Goal: Information Seeking & Learning: Learn about a topic

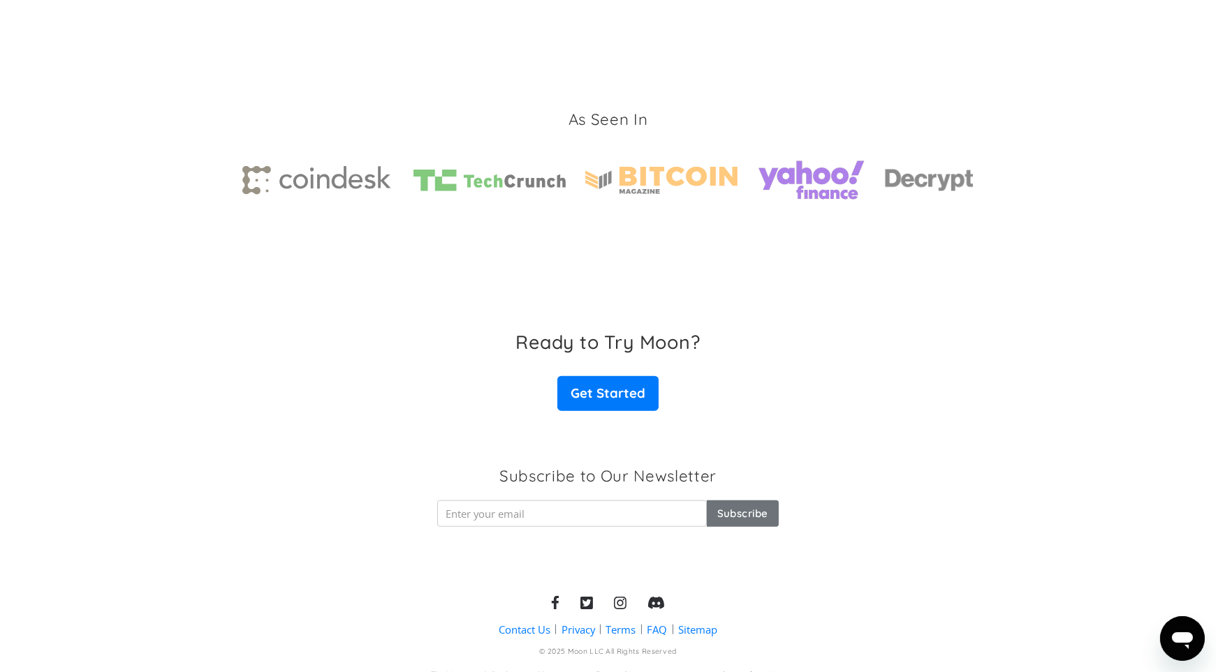
scroll to position [2061, 0]
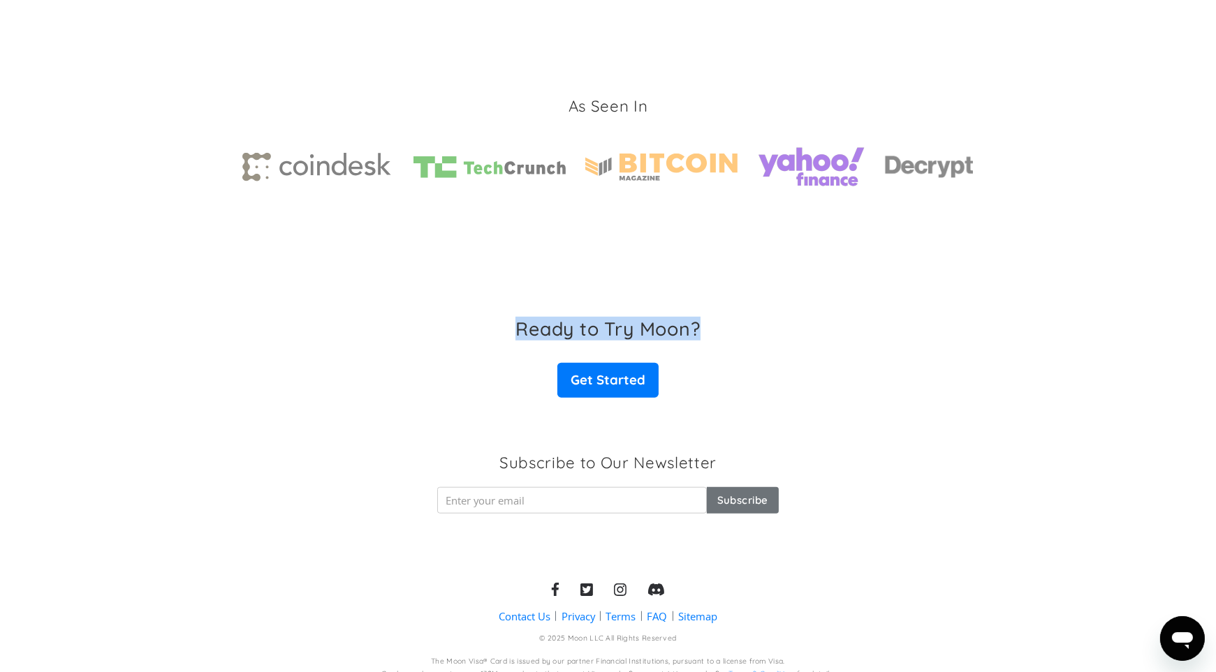
drag, startPoint x: 508, startPoint y: 310, endPoint x: 753, endPoint y: 311, distance: 245.1
click at [753, 318] on div "Ready to Try Moon? Get Started" at bounding box center [608, 358] width 1216 height 80
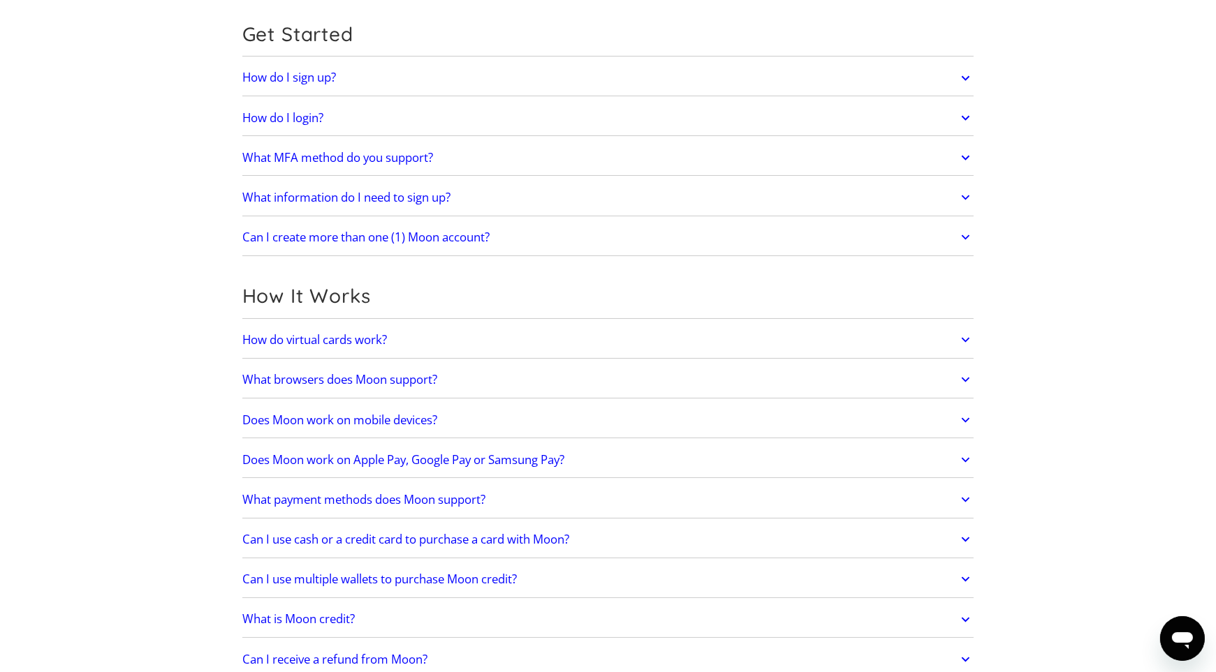
scroll to position [279, 0]
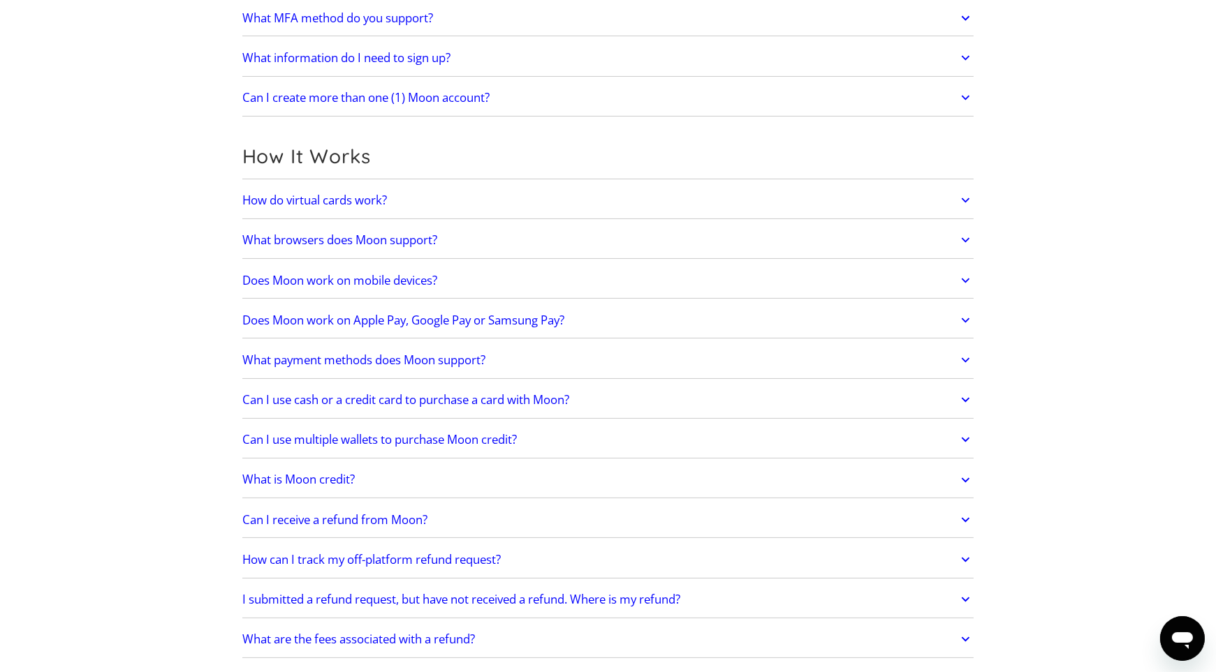
click at [972, 197] on icon at bounding box center [965, 200] width 16 height 25
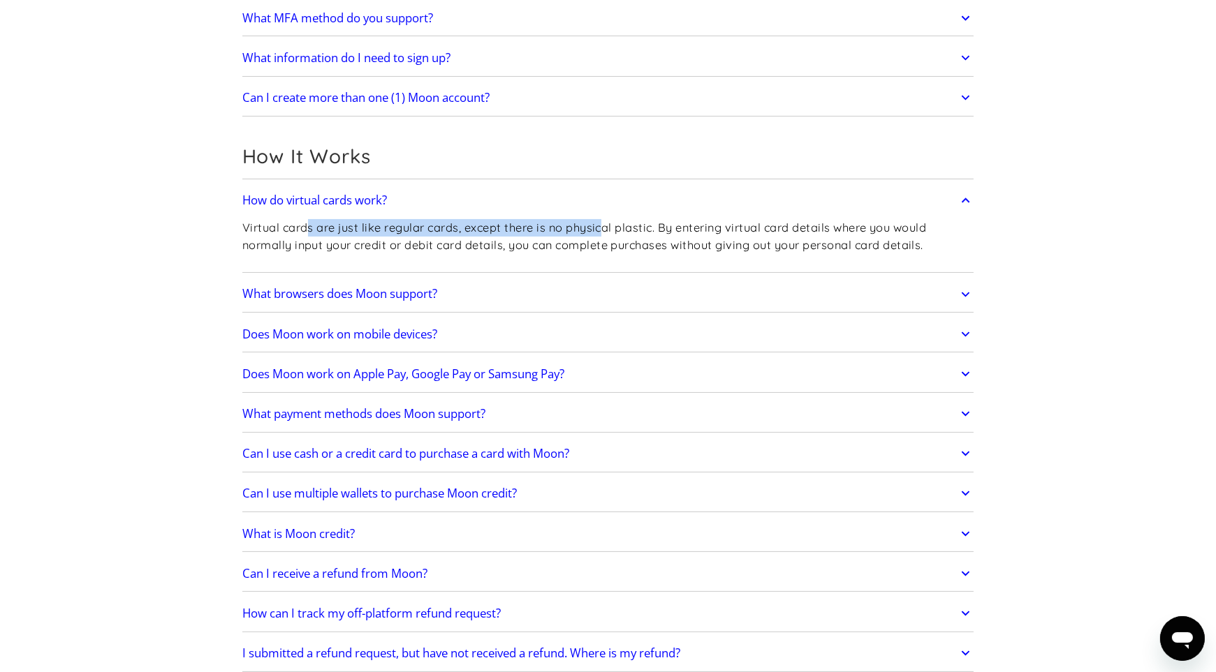
drag, startPoint x: 307, startPoint y: 231, endPoint x: 602, endPoint y: 233, distance: 294.7
click at [602, 233] on p "Virtual cards are just like regular cards, except there is no physical plastic.…" at bounding box center [608, 236] width 732 height 34
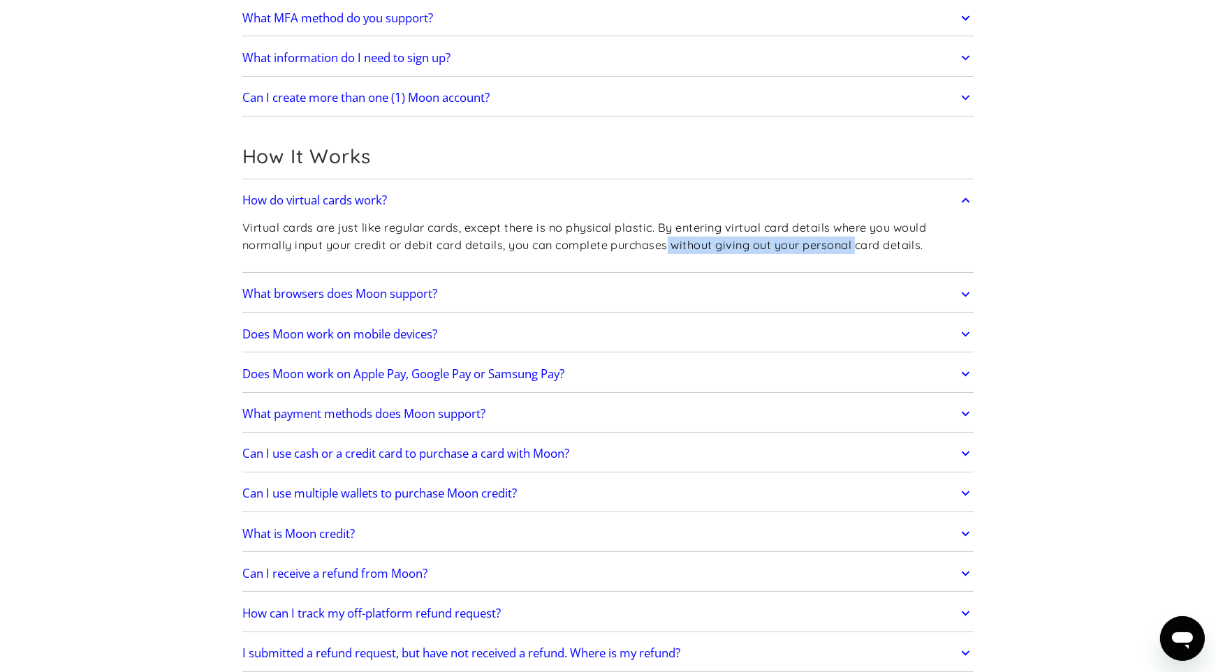
drag, startPoint x: 670, startPoint y: 237, endPoint x: 859, endPoint y: 239, distance: 188.5
click at [859, 239] on p "Virtual cards are just like regular cards, except there is no physical plastic.…" at bounding box center [608, 236] width 732 height 34
click at [355, 242] on p "Virtual cards are just like regular cards, except there is no physical plastic.…" at bounding box center [608, 236] width 732 height 34
drag, startPoint x: 961, startPoint y: 288, endPoint x: 954, endPoint y: 289, distance: 7.0
click at [961, 289] on icon at bounding box center [965, 294] width 16 height 25
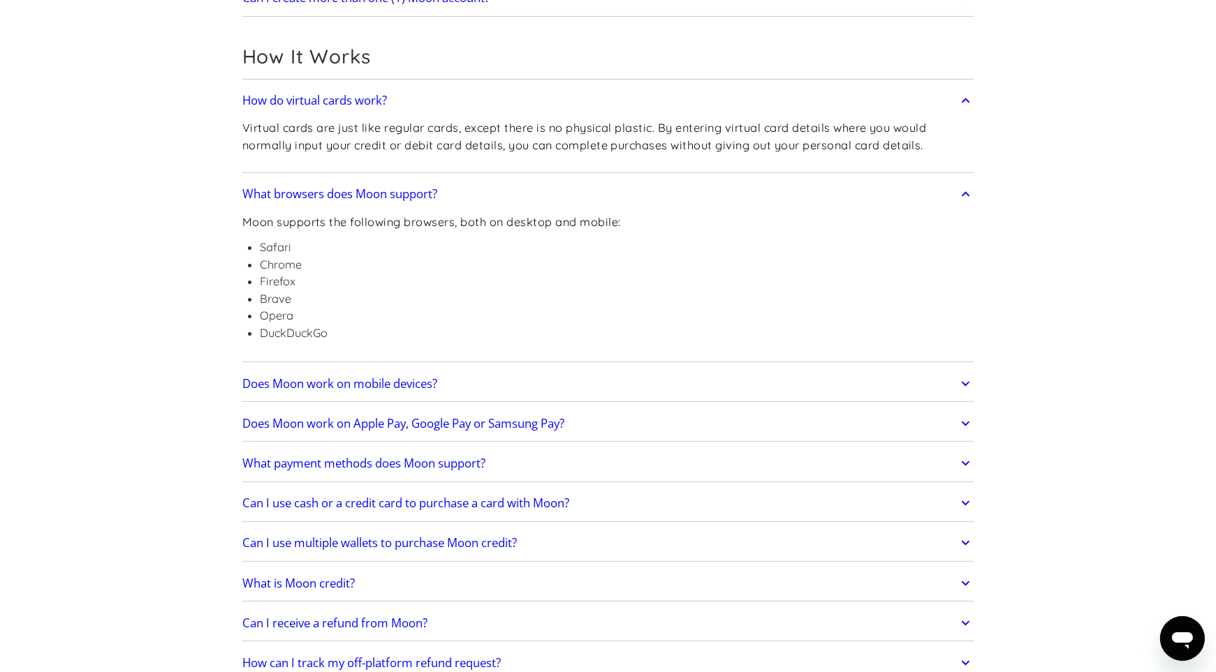
scroll to position [419, 0]
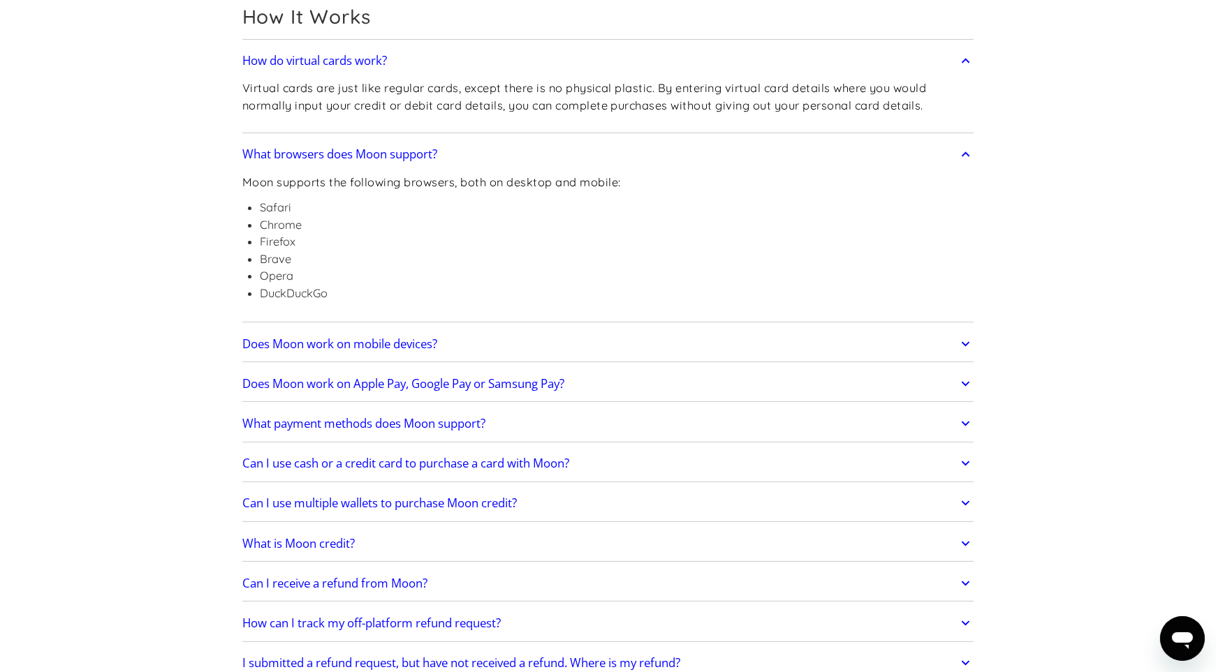
click at [963, 341] on icon at bounding box center [965, 344] width 16 height 25
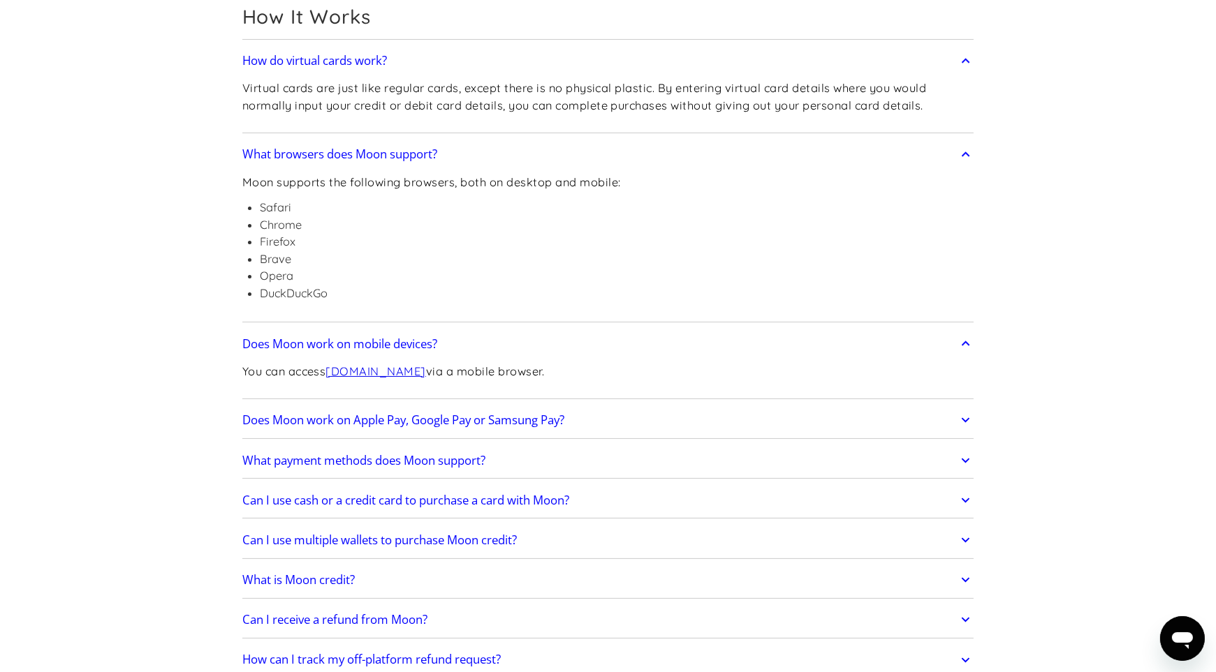
click at [967, 415] on icon at bounding box center [965, 420] width 16 height 25
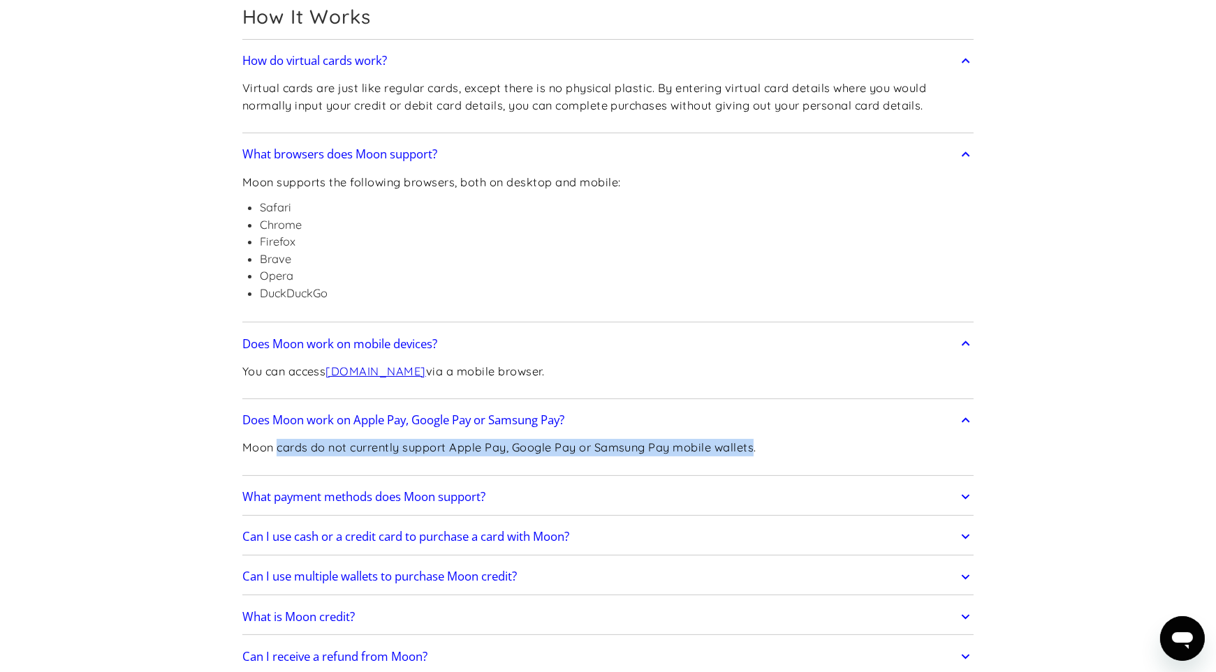
drag, startPoint x: 277, startPoint y: 442, endPoint x: 755, endPoint y: 442, distance: 477.6
click at [755, 443] on p "Moon cards do not currently support Apple Pay, Google Pay or Samsung Pay mobile…" at bounding box center [499, 447] width 514 height 17
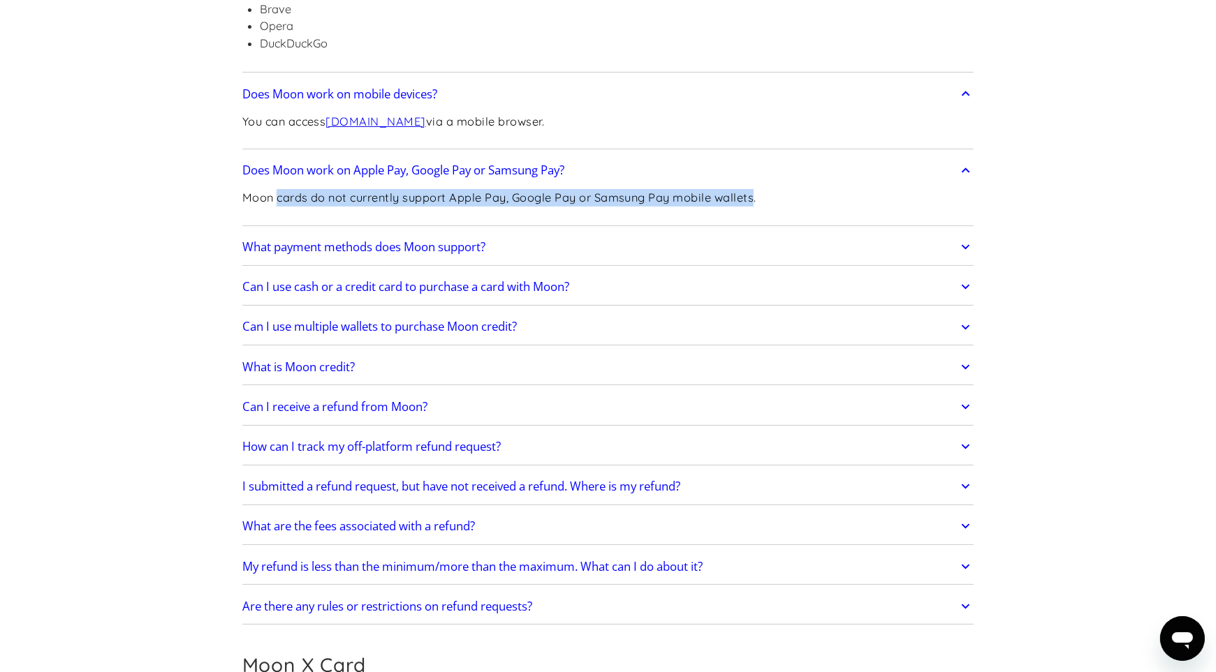
scroll to position [698, 0]
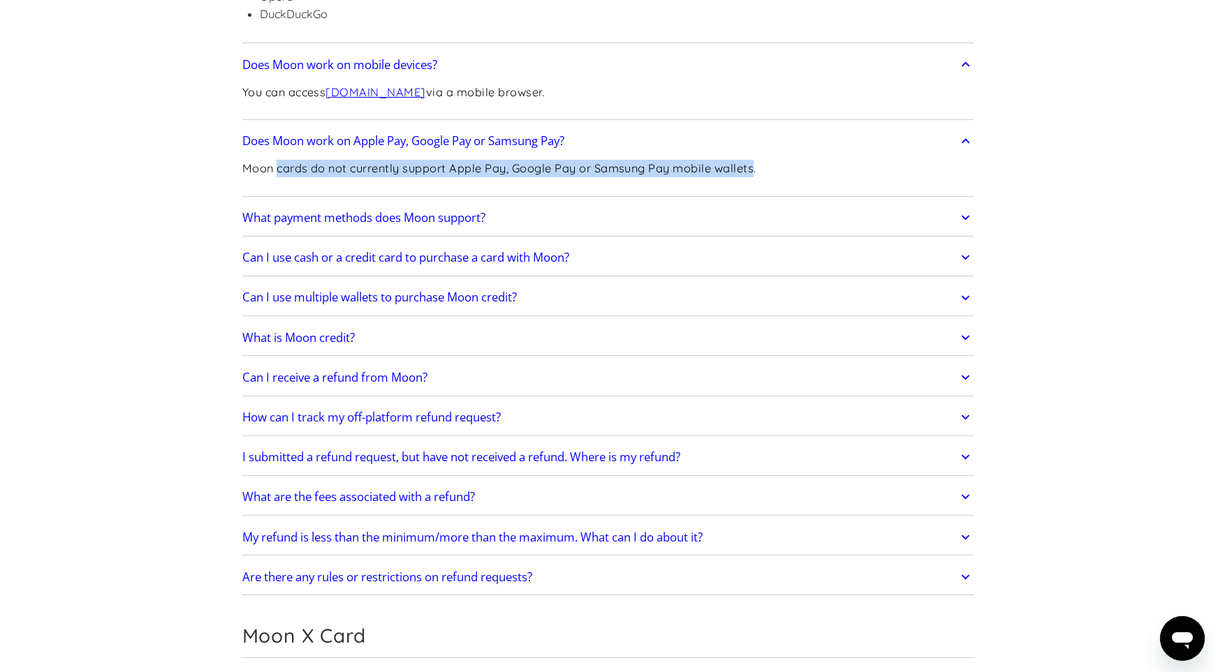
click at [961, 212] on icon at bounding box center [965, 217] width 16 height 25
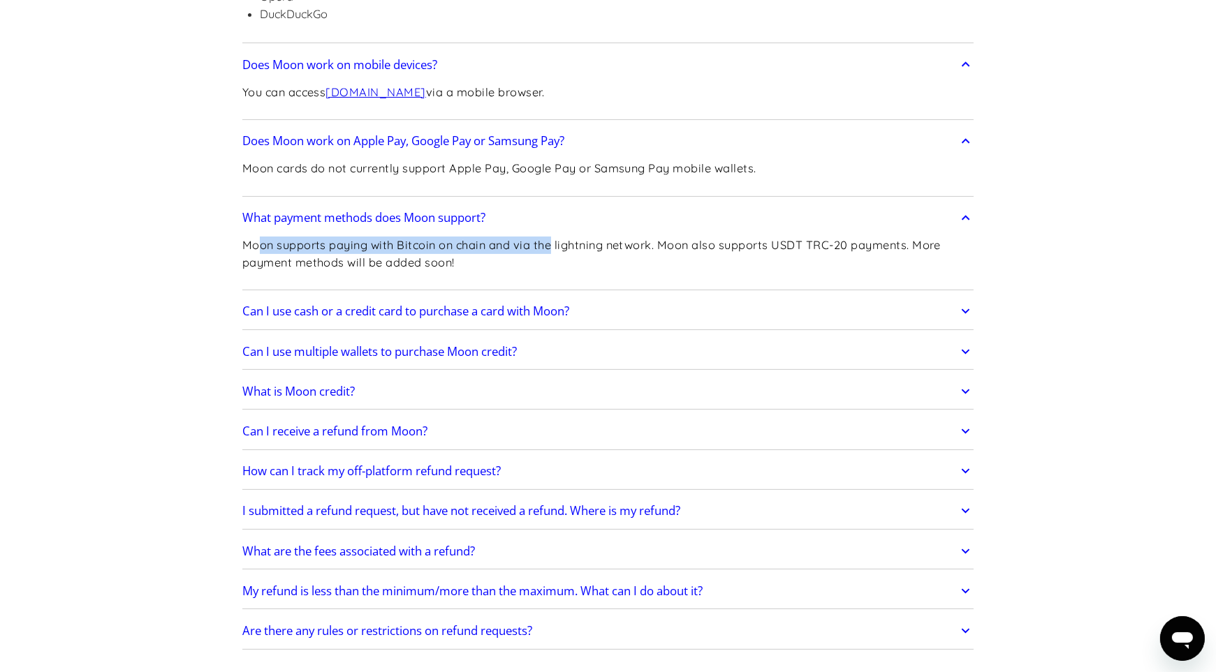
drag, startPoint x: 258, startPoint y: 244, endPoint x: 551, endPoint y: 245, distance: 292.6
click at [551, 245] on p "Moon supports paying with Bitcoin on chain and via the lightning network. Moon …" at bounding box center [608, 254] width 732 height 34
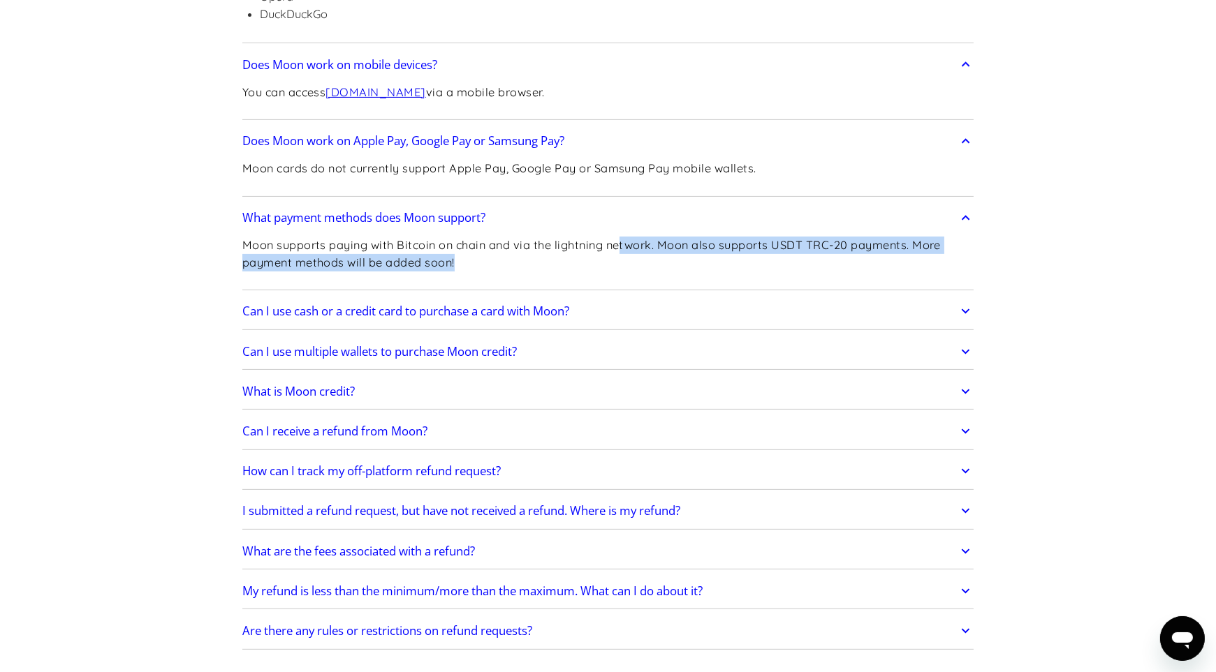
drag, startPoint x: 625, startPoint y: 239, endPoint x: 809, endPoint y: 251, distance: 184.8
click at [809, 251] on p "Moon supports paying with Bitcoin on chain and via the lightning network. Moon …" at bounding box center [608, 254] width 732 height 34
click at [959, 304] on icon at bounding box center [965, 311] width 16 height 25
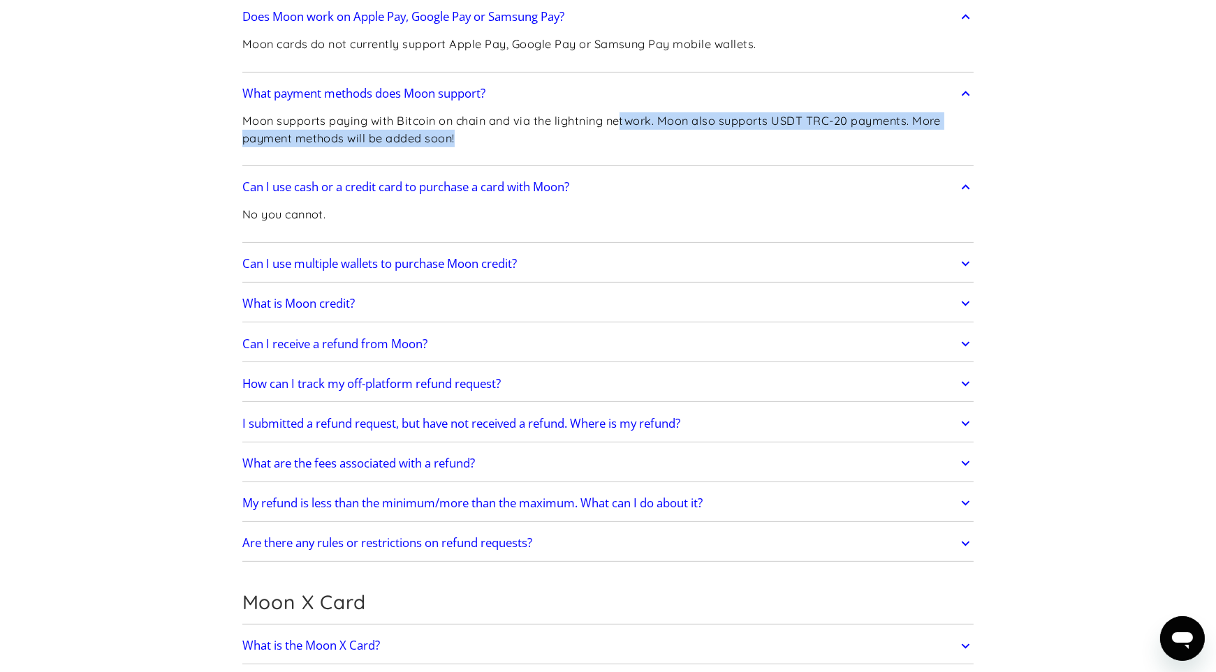
scroll to position [838, 0]
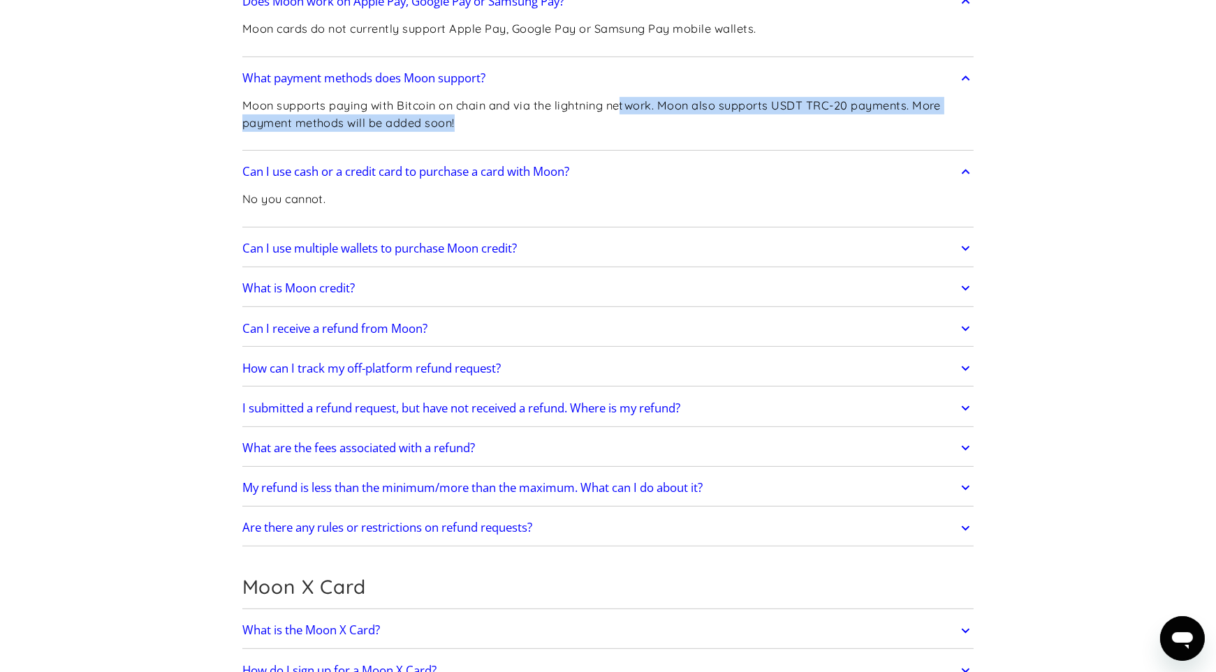
click at [968, 247] on icon at bounding box center [965, 248] width 16 height 25
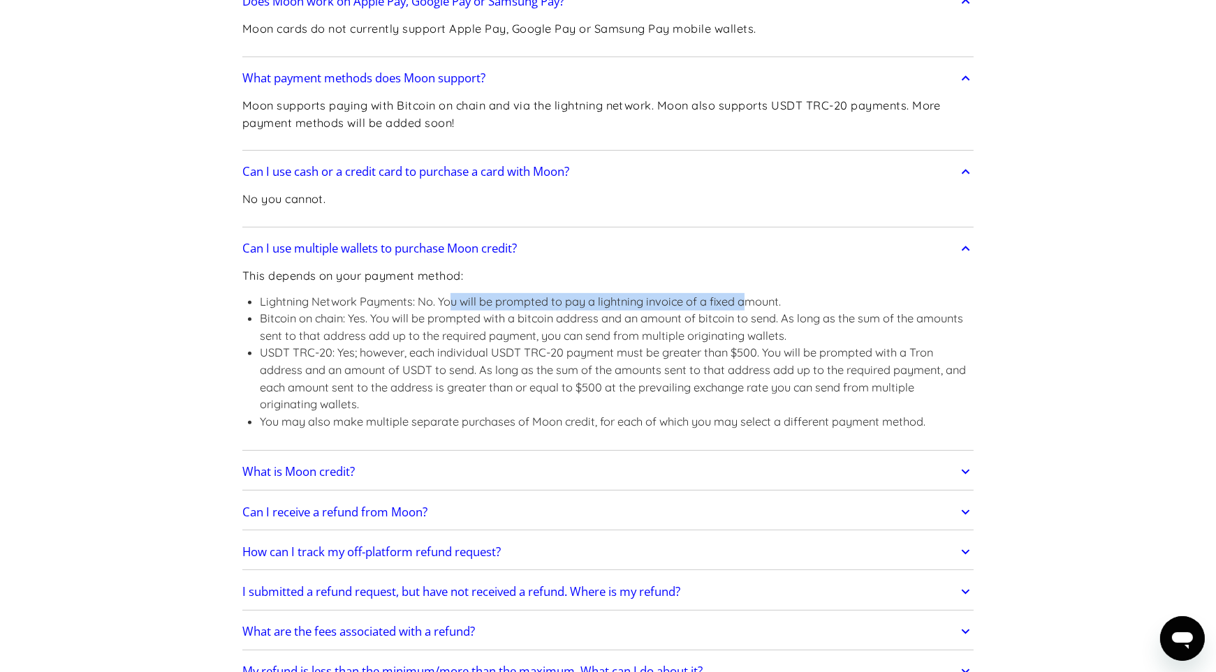
drag, startPoint x: 454, startPoint y: 302, endPoint x: 746, endPoint y: 291, distance: 292.8
click at [746, 293] on li "Lightning Network Payments: No. You will be prompted to pay a lightning invoice…" at bounding box center [617, 301] width 714 height 17
drag, startPoint x: 577, startPoint y: 320, endPoint x: 853, endPoint y: 320, distance: 276.5
click at [853, 320] on li "Bitcoin on chain: Yes. You will be prompted with a bitcoin address and an amoun…" at bounding box center [617, 327] width 714 height 34
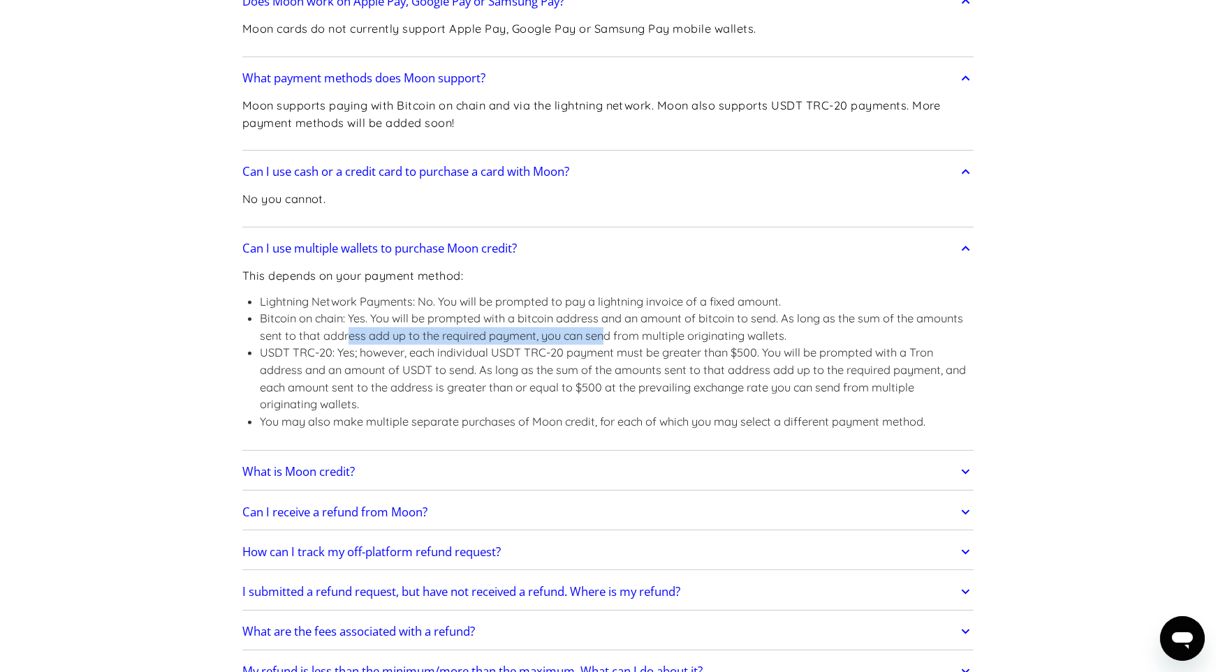
drag, startPoint x: 347, startPoint y: 330, endPoint x: 613, endPoint y: 334, distance: 266.1
click at [612, 334] on li "Bitcoin on chain: Yes. You will be prompted with a bitcoin address and an amoun…" at bounding box center [617, 327] width 714 height 34
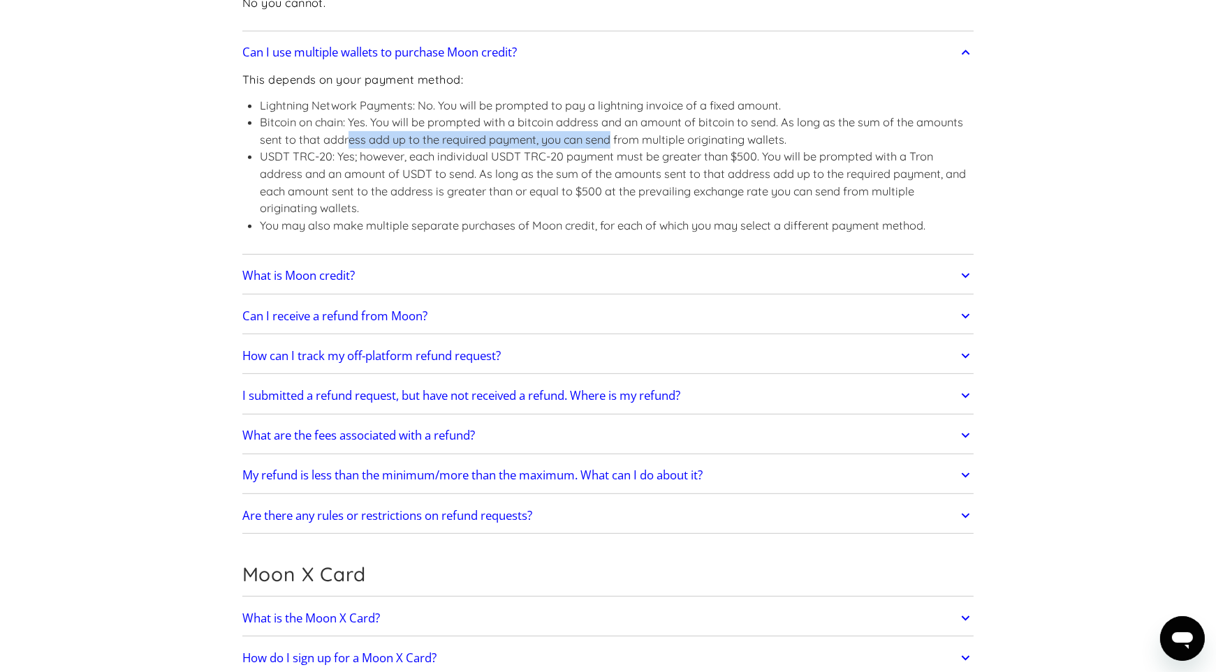
scroll to position [1047, 0]
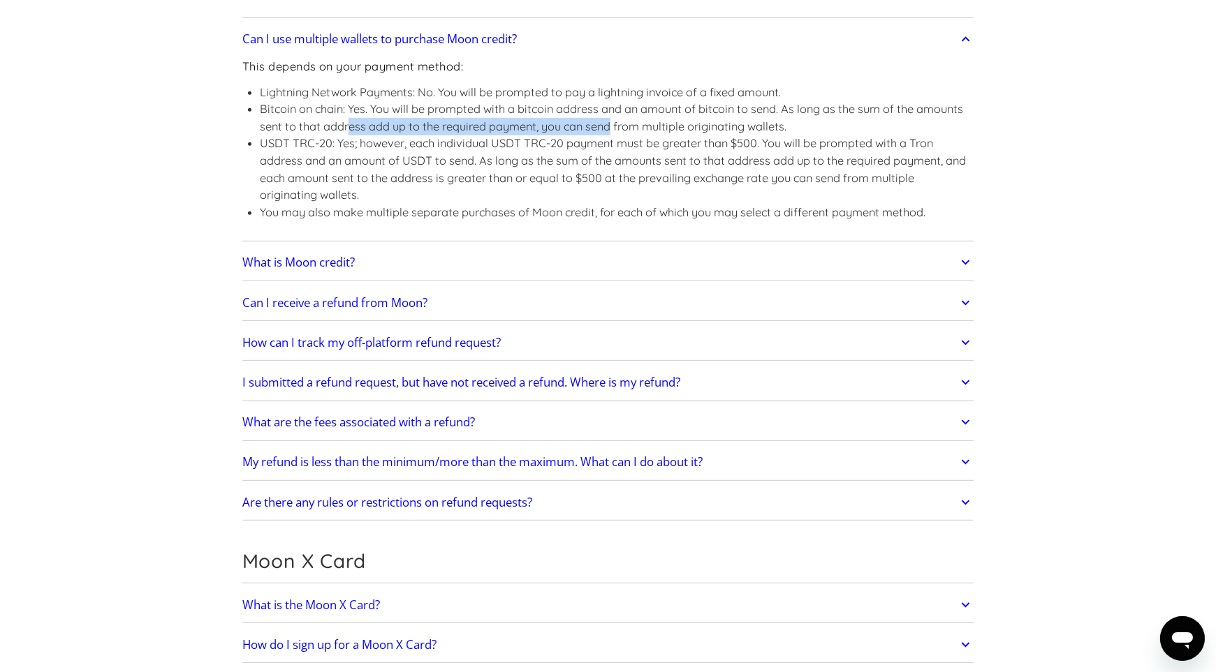
click at [966, 258] on icon at bounding box center [965, 262] width 16 height 25
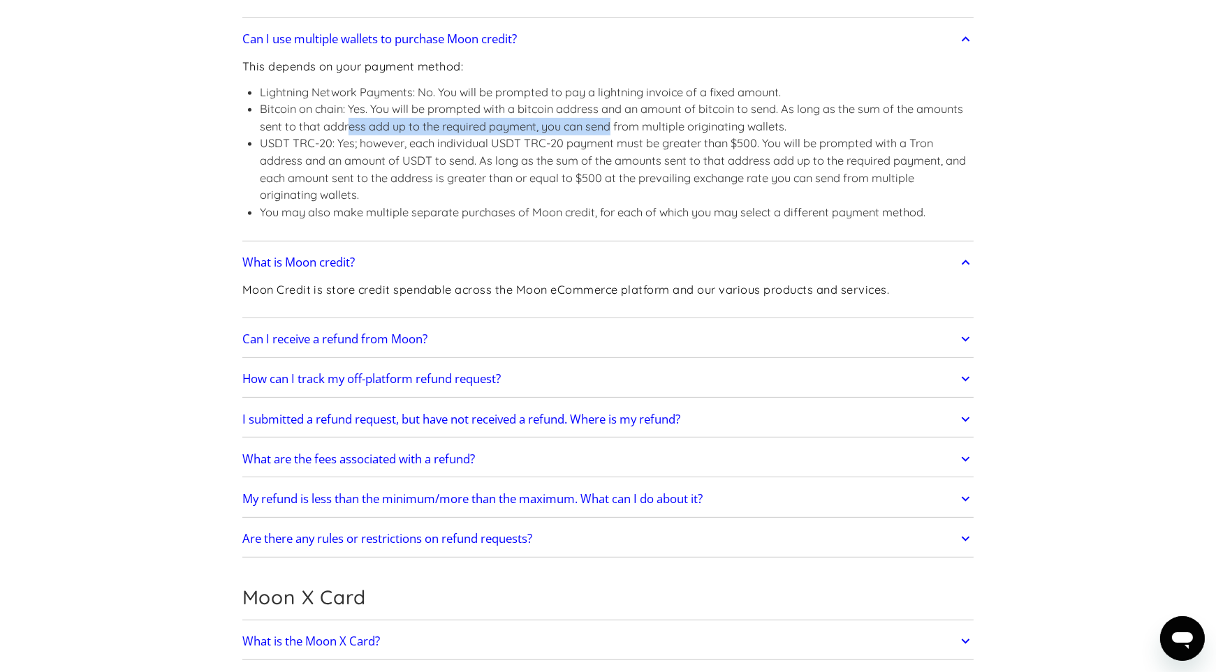
click at [964, 372] on icon at bounding box center [965, 379] width 16 height 25
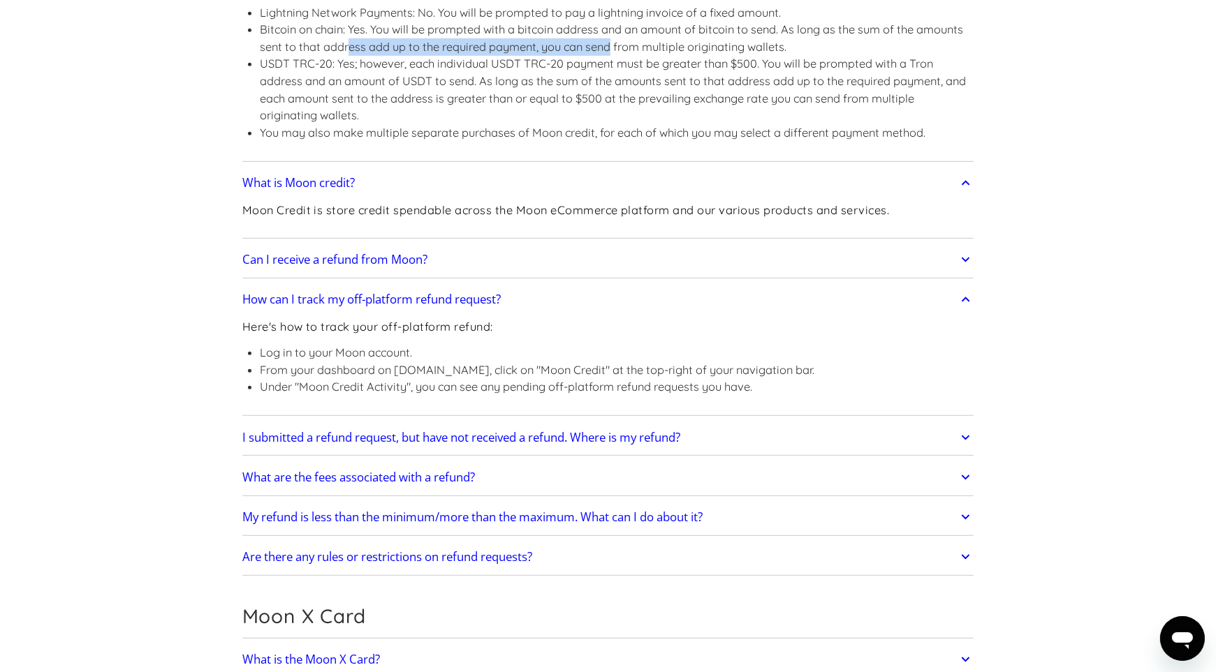
scroll to position [1187, 0]
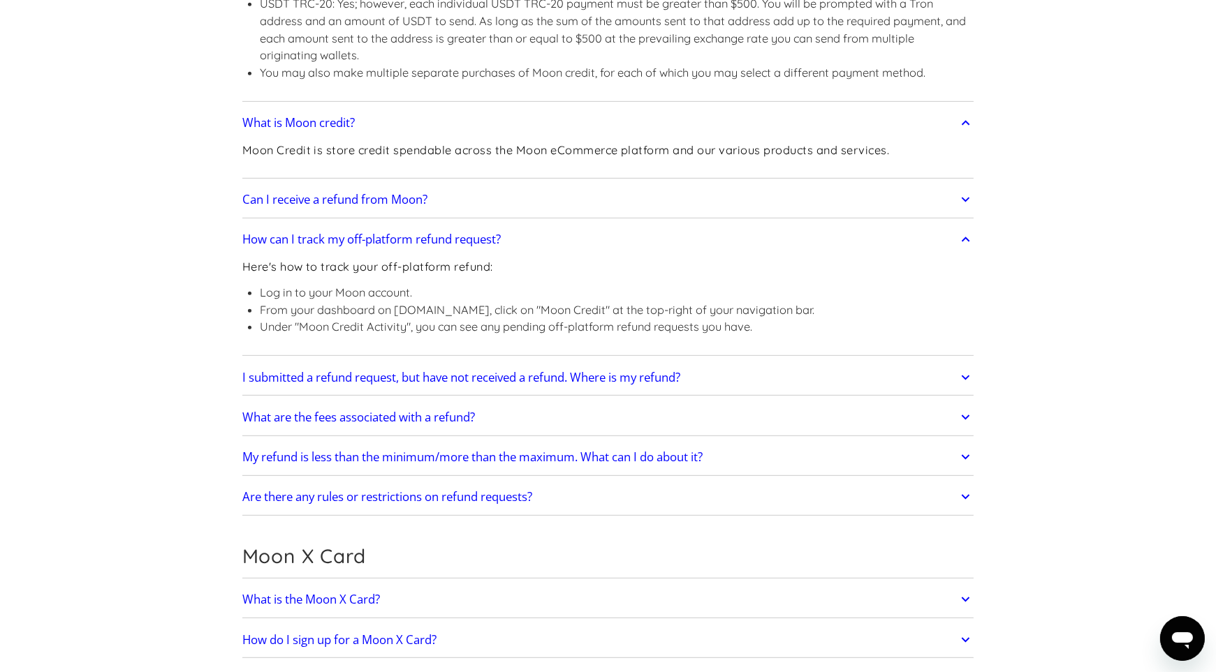
drag, startPoint x: 346, startPoint y: 304, endPoint x: 839, endPoint y: 297, distance: 493.7
click at [839, 297] on div "Here's how to track your off-platform refund: Log in to your Moon account. From…" at bounding box center [608, 303] width 732 height 98
click at [339, 415] on h2 "What are the fees associated with a refund?" at bounding box center [358, 418] width 233 height 14
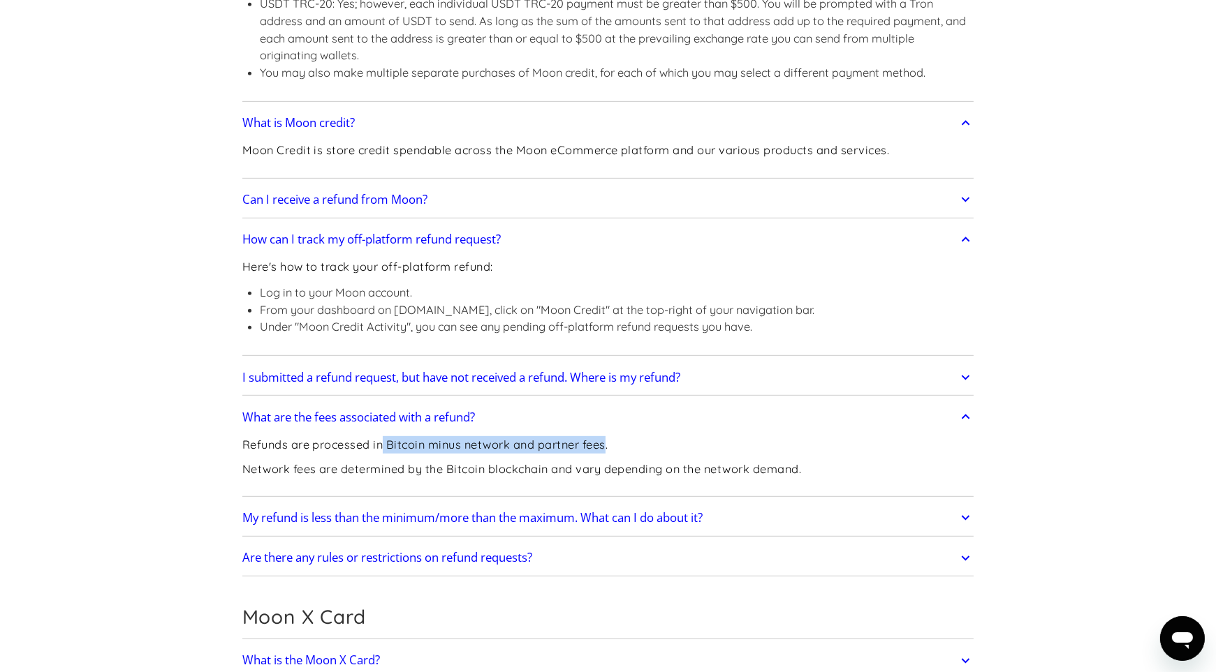
drag, startPoint x: 383, startPoint y: 442, endPoint x: 608, endPoint y: 436, distance: 225.6
click at [608, 436] on p "Refunds are processed in Bitcoin minus network and partner fees." at bounding box center [521, 444] width 559 height 17
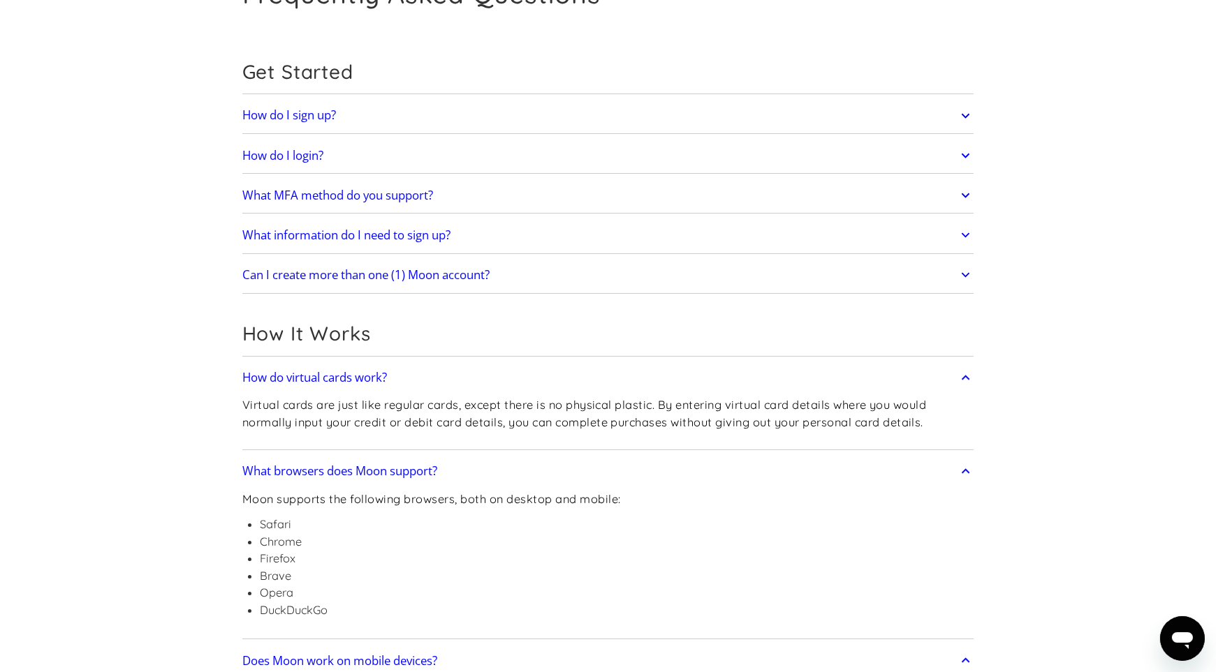
scroll to position [0, 0]
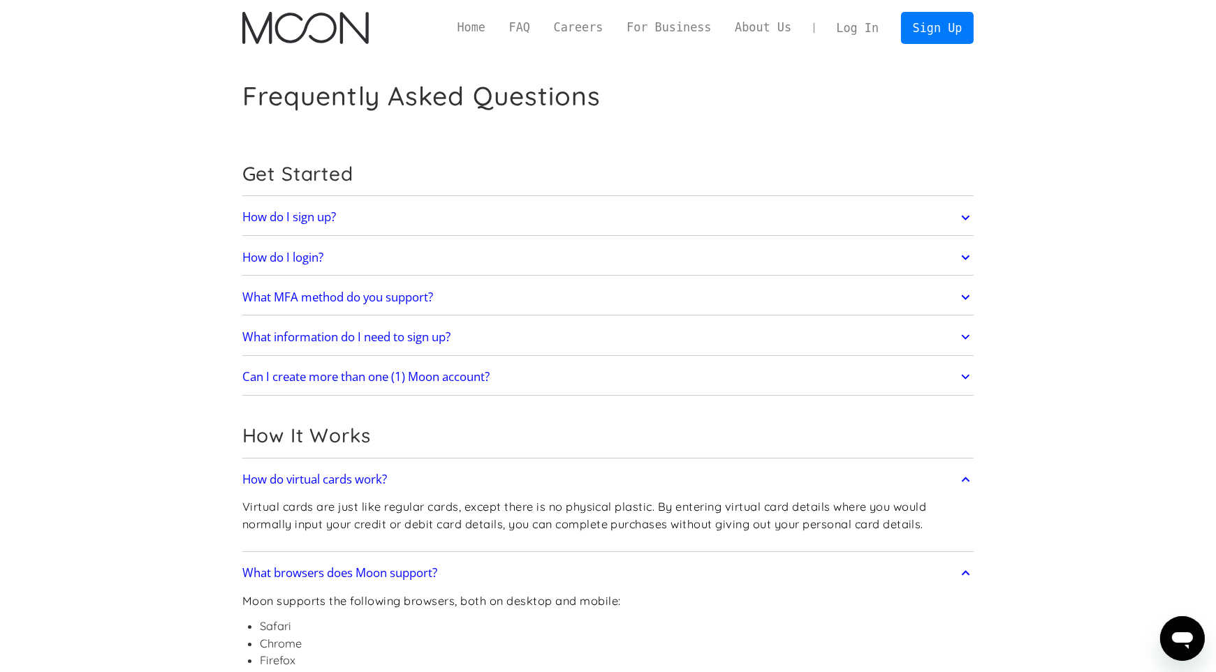
click at [501, 378] on link "Can I create more than one (1) Moon account?" at bounding box center [608, 376] width 732 height 29
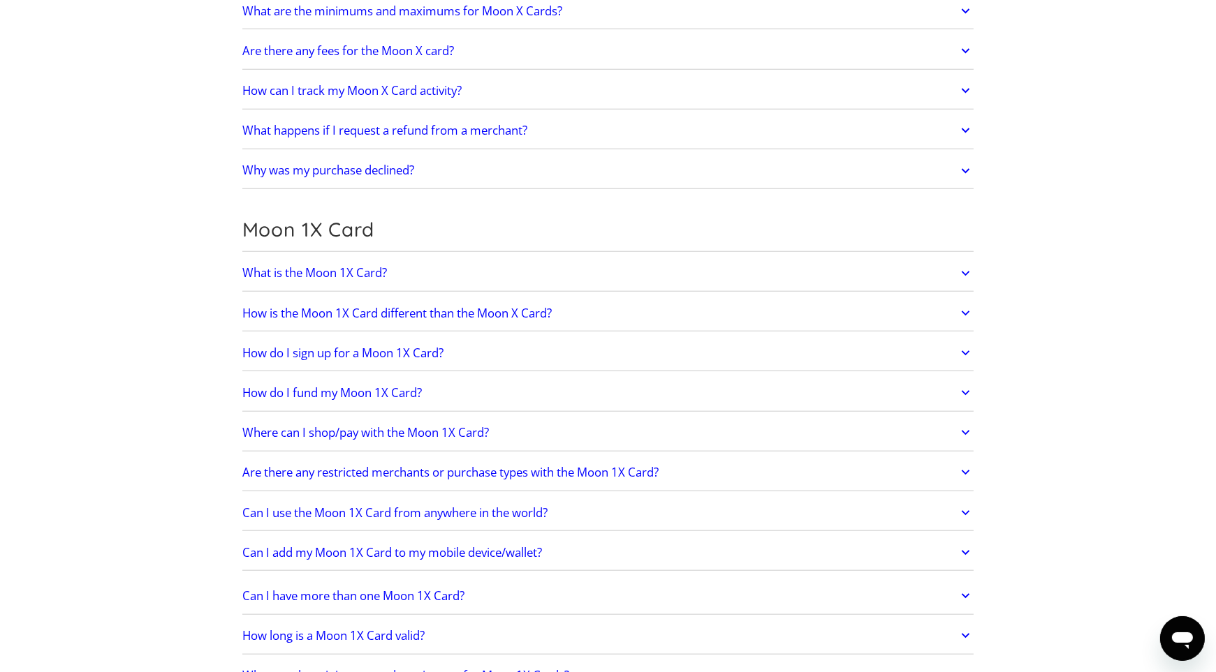
scroll to position [2234, 0]
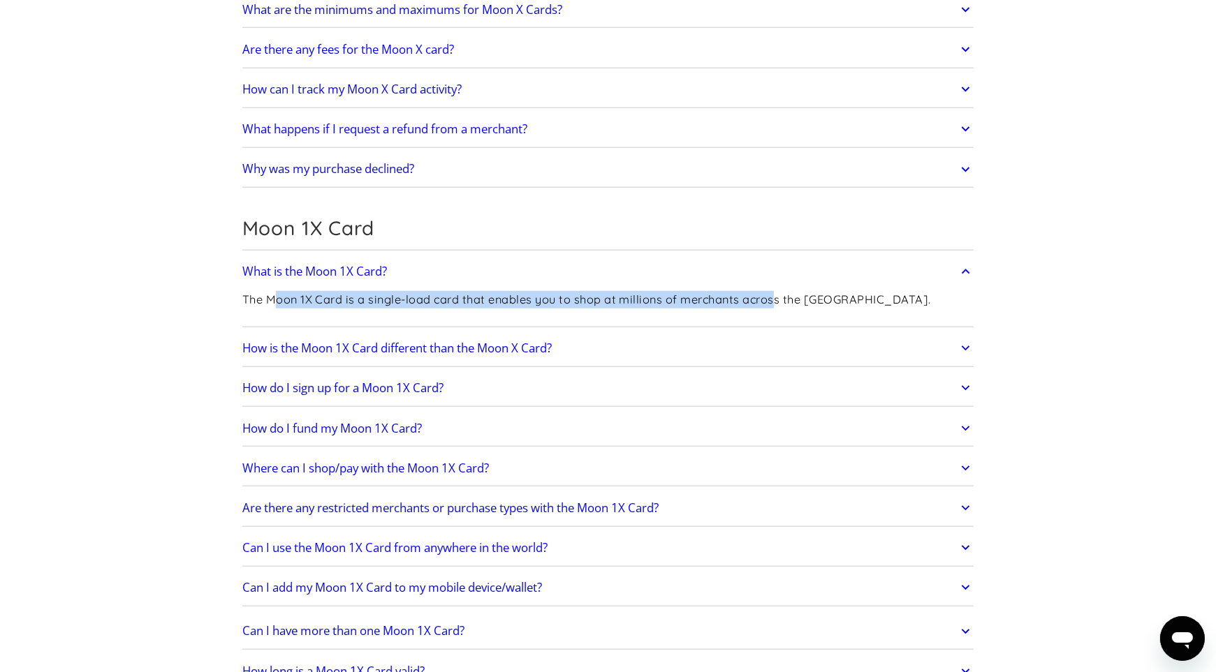
drag, startPoint x: 277, startPoint y: 294, endPoint x: 777, endPoint y: 277, distance: 500.9
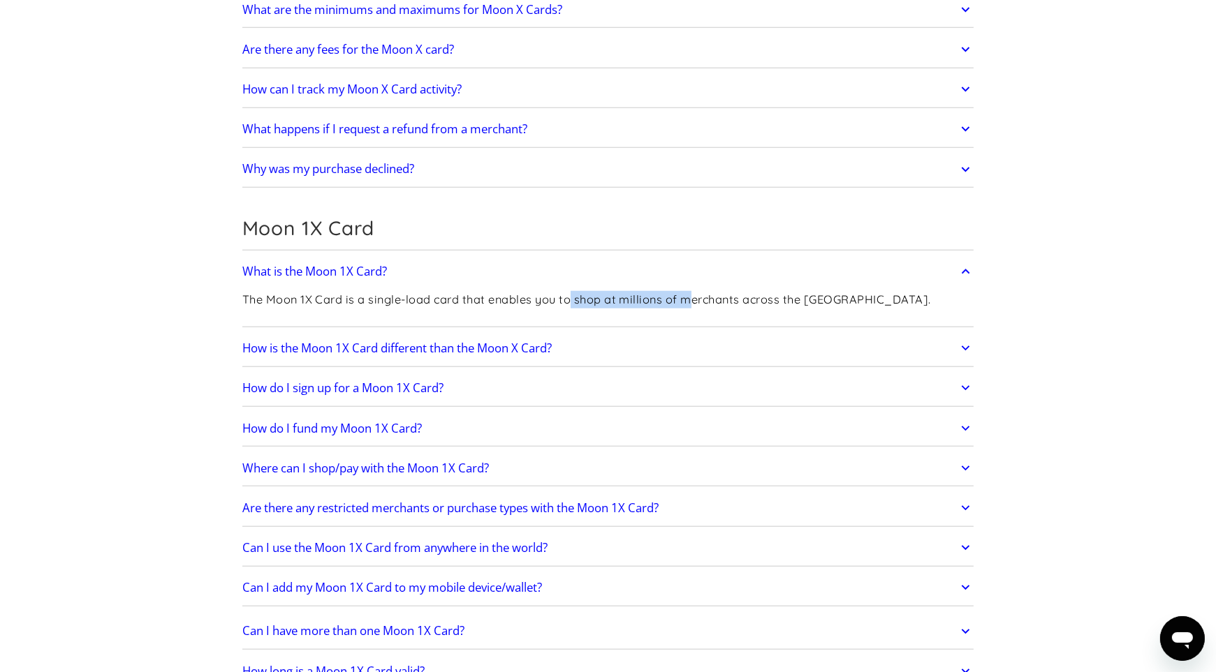
drag, startPoint x: 572, startPoint y: 291, endPoint x: 690, endPoint y: 289, distance: 118.0
drag, startPoint x: 708, startPoint y: 290, endPoint x: 835, endPoint y: 290, distance: 127.1
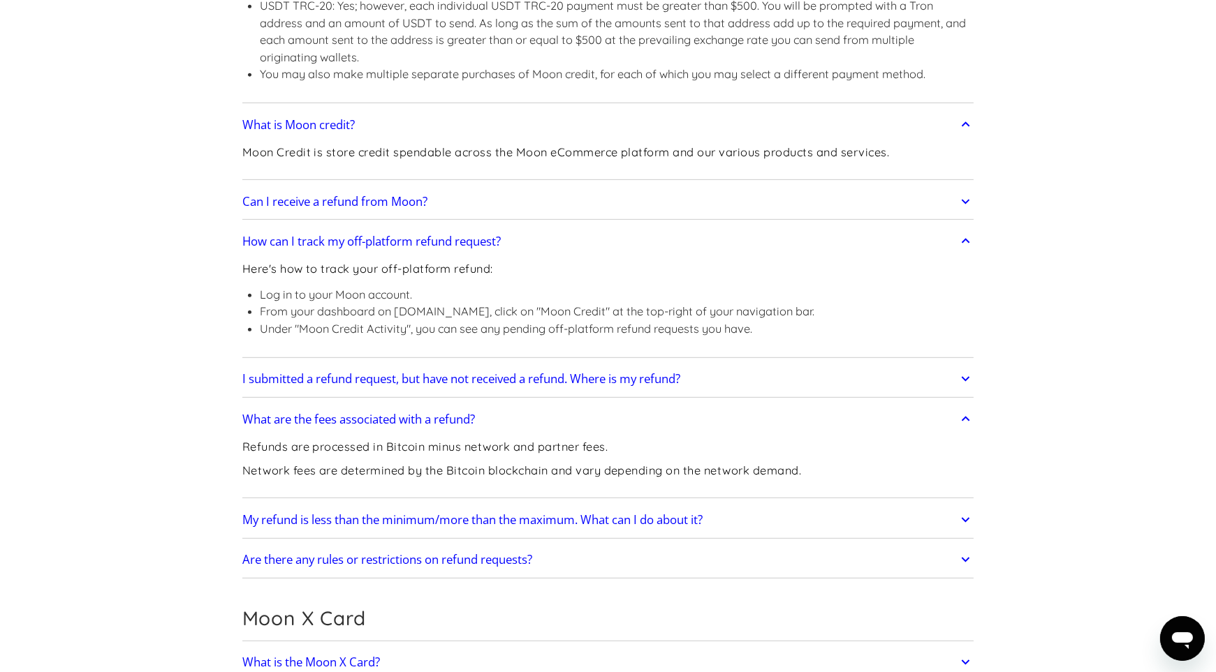
scroll to position [1219, 0]
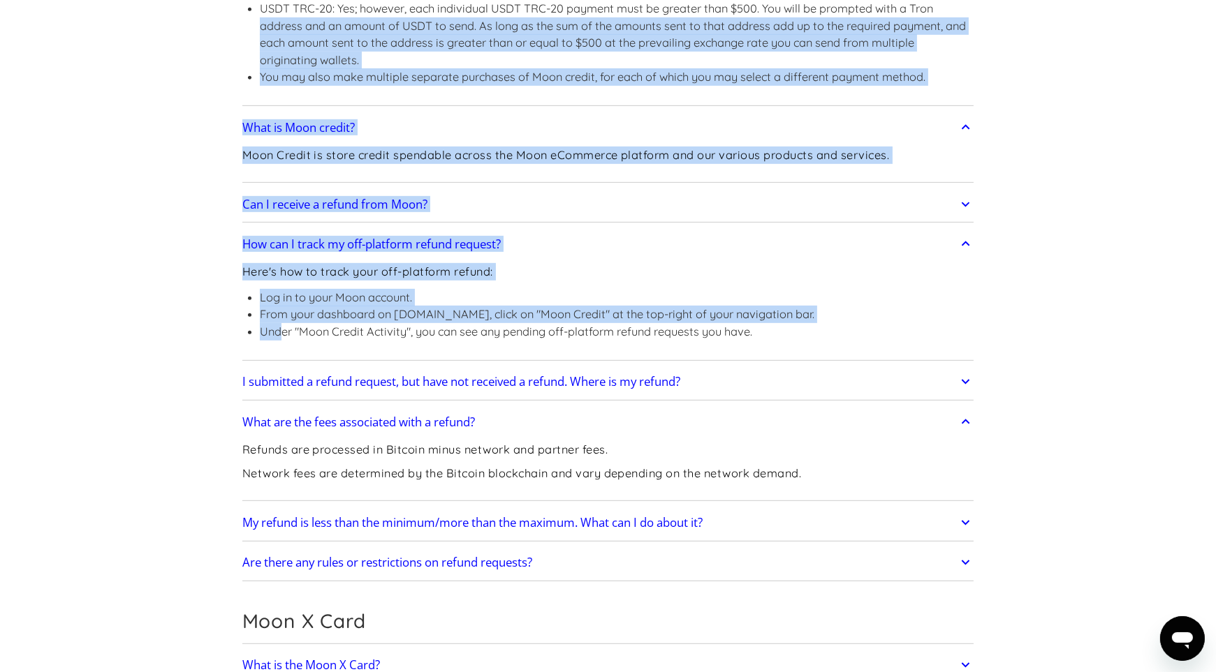
drag, startPoint x: 279, startPoint y: 334, endPoint x: 1225, endPoint y: -61, distance: 1025.0
